Goal: Book appointment/travel/reservation

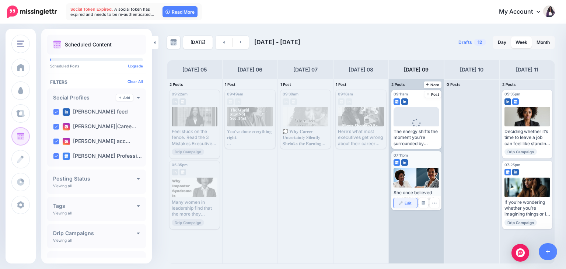
click at [408, 203] on span "Edit" at bounding box center [408, 203] width 7 height 4
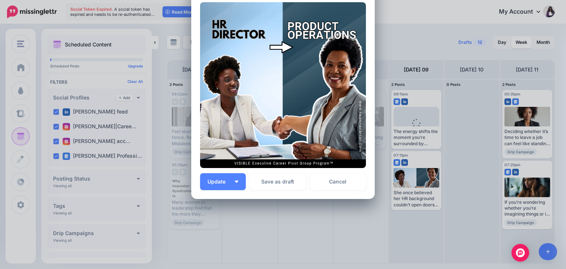
scroll to position [343, 0]
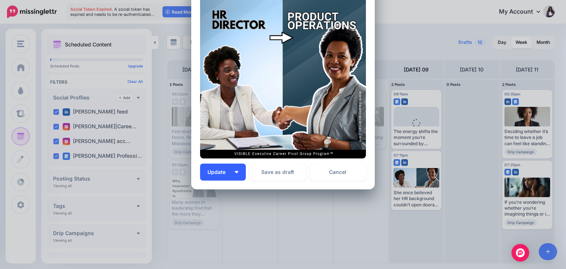
click at [233, 173] on button "Update" at bounding box center [223, 172] width 46 height 17
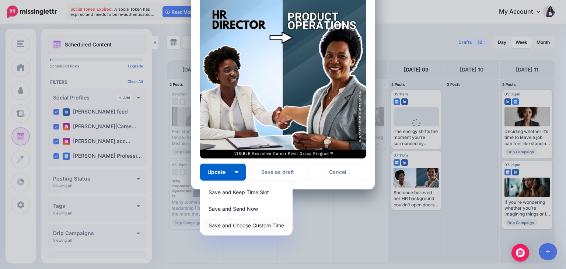
click at [231, 228] on link "Save and Choose Custom Time" at bounding box center [246, 225] width 87 height 14
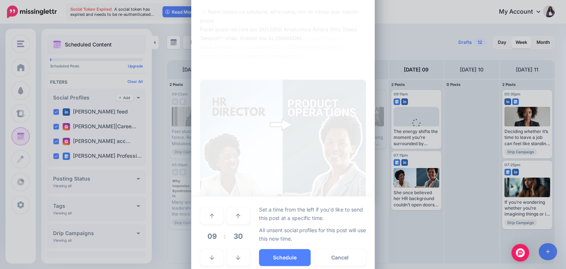
scroll to position [273, 0]
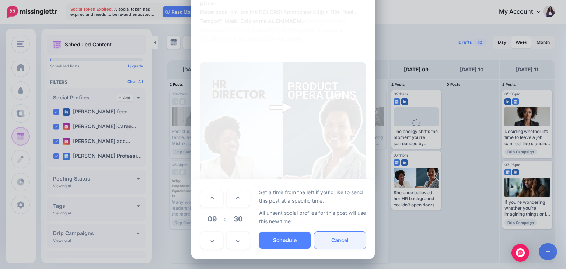
click at [344, 240] on button "Cancel" at bounding box center [340, 240] width 52 height 17
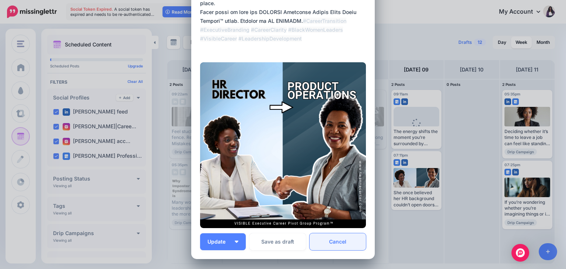
click at [336, 243] on link "Cancel" at bounding box center [338, 241] width 56 height 17
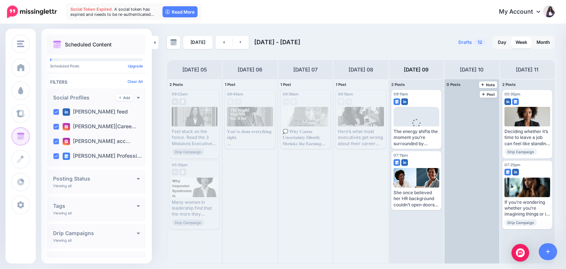
scroll to position [0, 0]
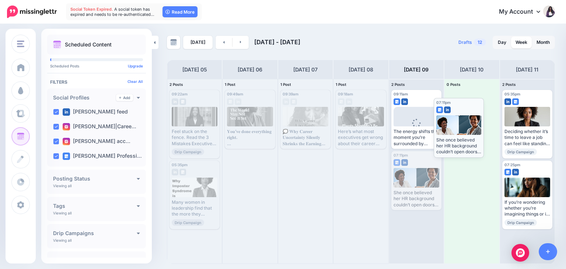
drag, startPoint x: 431, startPoint y: 157, endPoint x: 473, endPoint y: 104, distance: 67.9
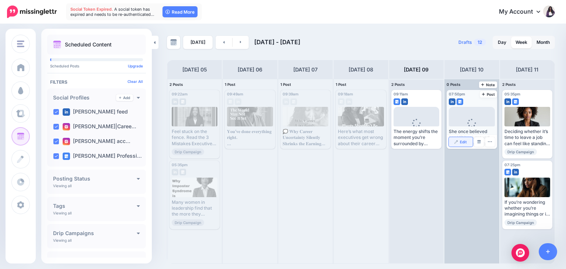
click at [462, 142] on span "Edit" at bounding box center [463, 142] width 7 height 4
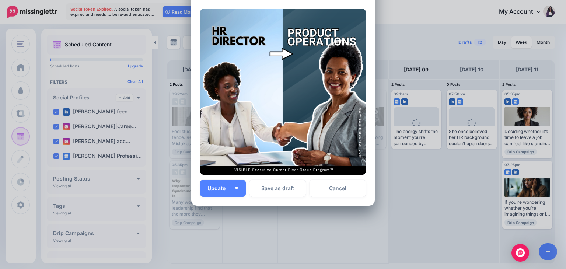
scroll to position [325, 0]
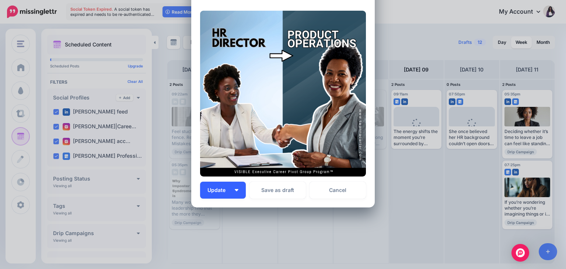
click at [236, 192] on button "Update" at bounding box center [223, 190] width 46 height 17
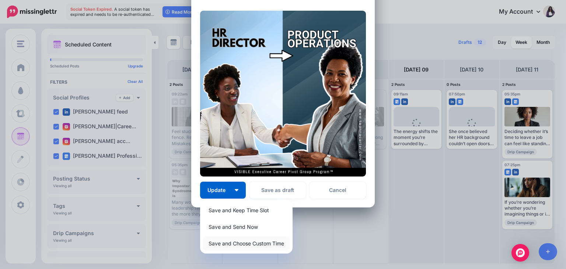
click at [228, 242] on link "Save and Choose Custom Time" at bounding box center [246, 243] width 87 height 14
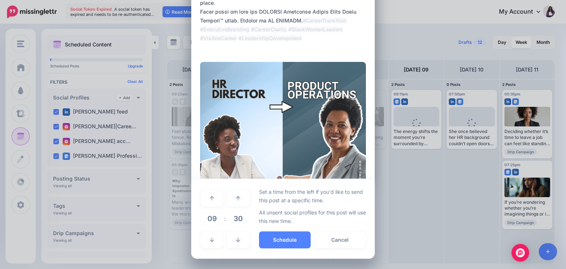
scroll to position [273, 0]
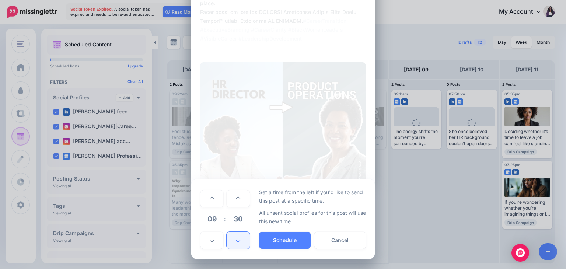
click at [237, 244] on link at bounding box center [238, 240] width 23 height 17
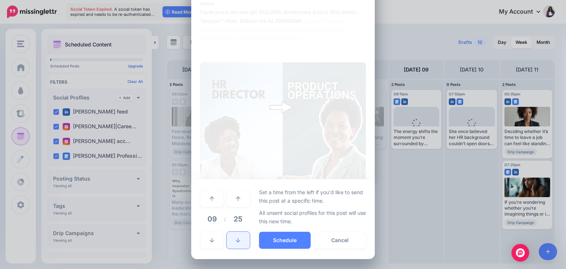
click at [237, 244] on link at bounding box center [238, 240] width 23 height 17
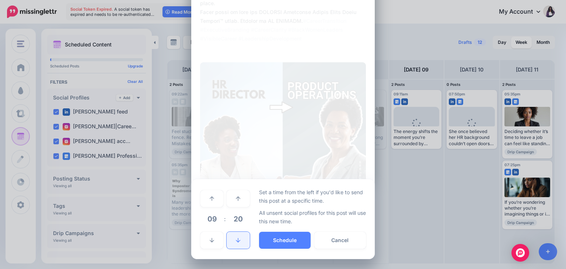
click at [237, 244] on link at bounding box center [238, 240] width 23 height 17
click at [239, 199] on link at bounding box center [238, 198] width 23 height 17
click at [280, 240] on button "Schedule" at bounding box center [285, 240] width 52 height 17
